Goal: Communication & Community: Participate in discussion

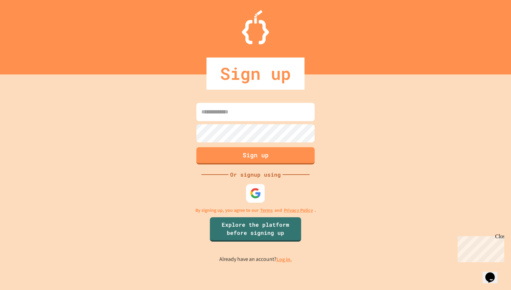
click at [261, 199] on div at bounding box center [255, 193] width 19 height 19
click at [253, 193] on img at bounding box center [255, 192] width 11 height 11
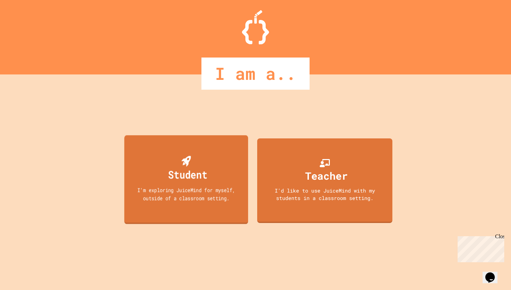
click at [199, 159] on div "Student" at bounding box center [186, 168] width 42 height 27
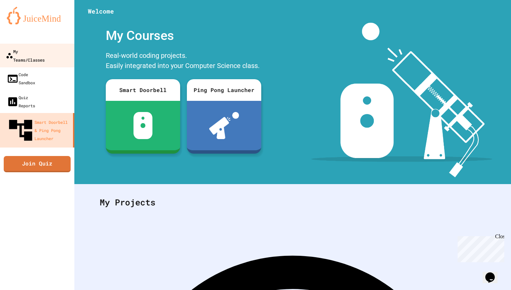
click at [39, 52] on div "My Teams/Classes" at bounding box center [25, 55] width 39 height 17
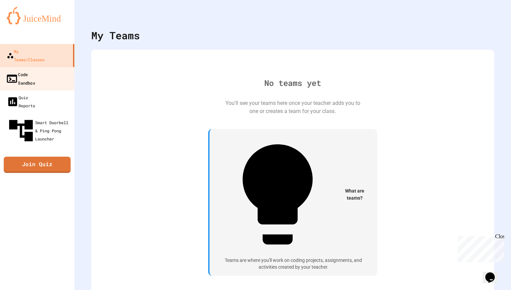
click at [35, 70] on div "Code Sandbox" at bounding box center [20, 78] width 29 height 17
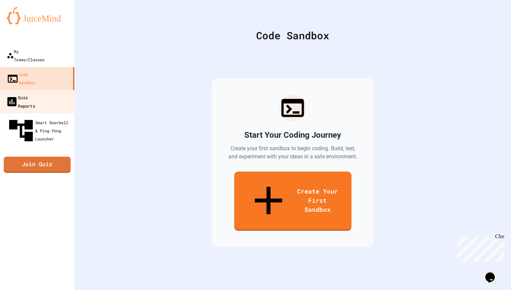
click at [35, 93] on div "Quiz Reports" at bounding box center [20, 101] width 29 height 17
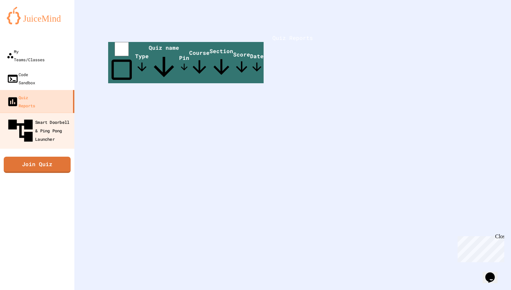
click at [31, 116] on div "Smart Doorbell & Ping Pong Launcher" at bounding box center [39, 130] width 67 height 29
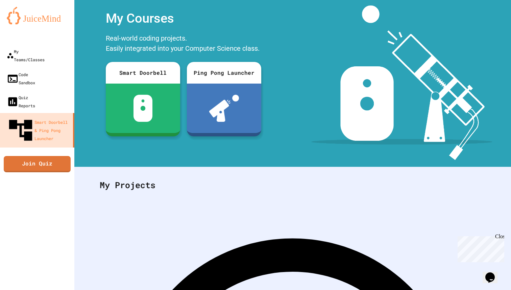
scroll to position [44, 0]
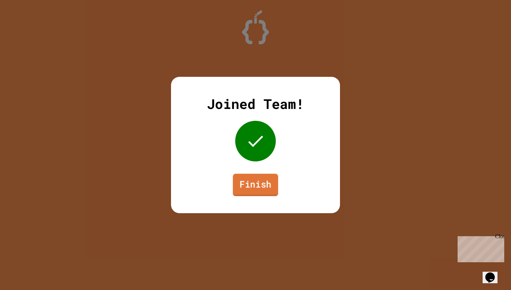
click at [253, 186] on link "Finish" at bounding box center [255, 184] width 45 height 22
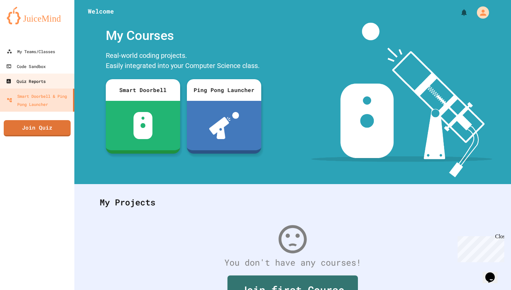
click at [43, 76] on link "Quiz Reports" at bounding box center [37, 80] width 76 height 15
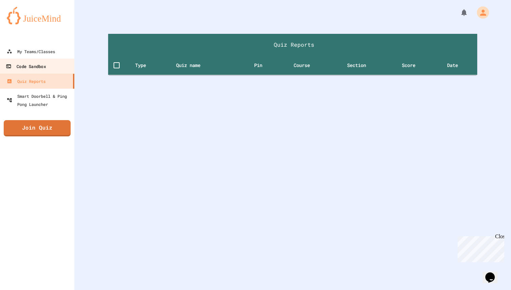
click at [45, 65] on div "Code Sandbox" at bounding box center [26, 66] width 40 height 8
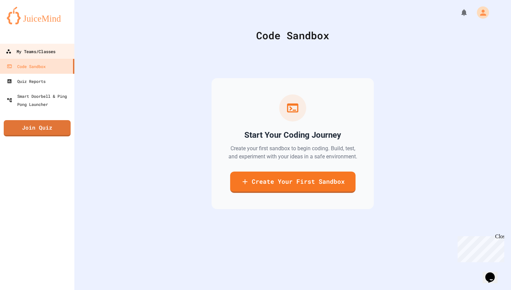
click at [47, 48] on div "My Teams/Classes" at bounding box center [31, 51] width 50 height 8
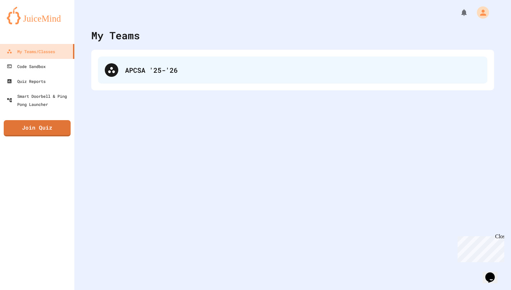
click at [157, 71] on div "APCSA '25-'26" at bounding box center [303, 70] width 356 height 10
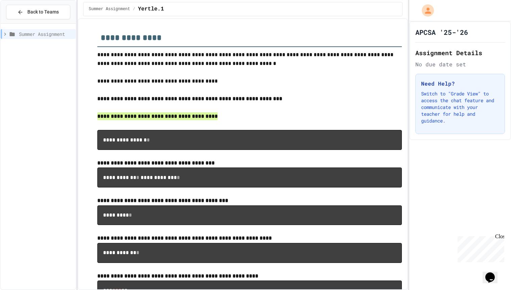
scroll to position [64, 0]
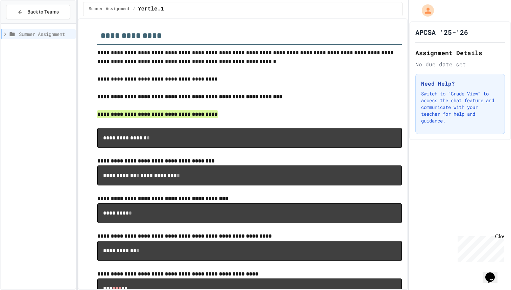
click at [165, 135] on pre "**********" at bounding box center [249, 138] width 305 height 20
click at [165, 139] on pre "**********" at bounding box center [249, 138] width 305 height 20
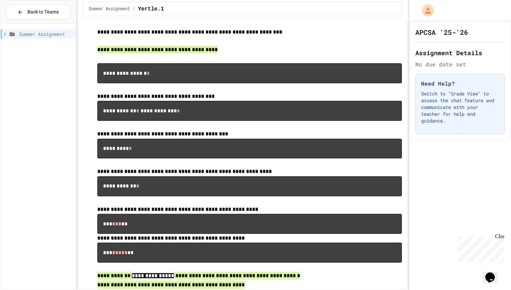
scroll to position [0, 0]
